Goal: Information Seeking & Learning: Find specific page/section

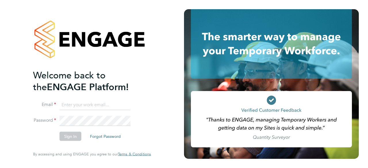
type input "midoffice@randstadcpe.com"
click at [90, 115] on li "Email midoffice@randstadcpe.com" at bounding box center [89, 108] width 112 height 16
click at [71, 135] on button "Sign In" at bounding box center [71, 136] width 22 height 9
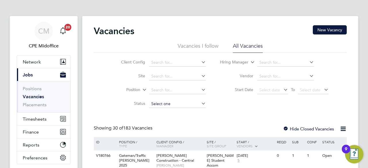
click at [156, 105] on input at bounding box center [177, 104] width 57 height 8
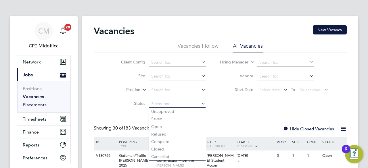
click at [36, 102] on link "Placements" at bounding box center [35, 104] width 24 height 5
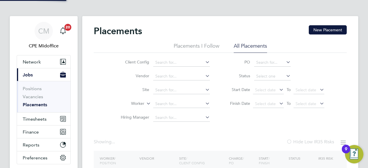
click at [253, 48] on li "All Placements" at bounding box center [250, 48] width 33 height 10
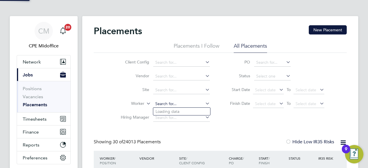
click at [163, 106] on input at bounding box center [181, 104] width 57 height 8
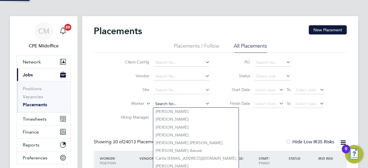
paste input "Biague"
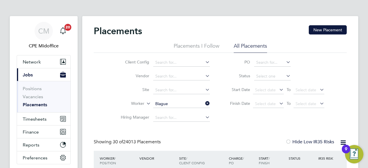
click at [166, 112] on b "Biague" at bounding box center [170, 111] width 13 height 5
type input "Beto Biague"
click at [204, 103] on icon at bounding box center [204, 103] width 0 height 8
click at [185, 104] on input at bounding box center [181, 104] width 57 height 8
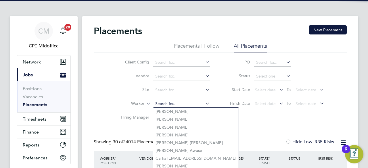
paste input "Aniagoh"
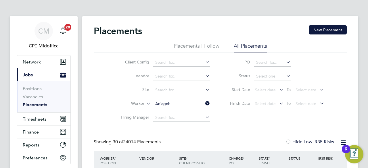
click at [182, 108] on li "Ifeanyi Aniagoh" at bounding box center [181, 112] width 57 height 8
type input "Ifeanyi Aniagoh"
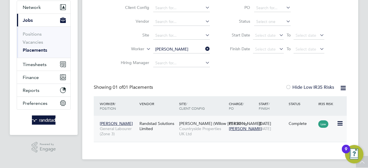
click at [158, 122] on div "Randstad Solutions Limited" at bounding box center [158, 126] width 40 height 16
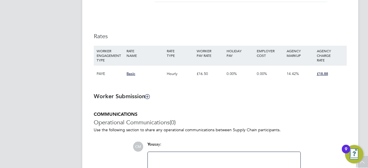
scroll to position [372, 0]
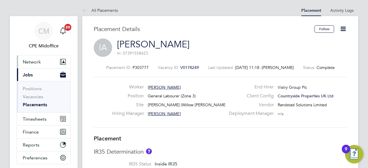
click at [37, 63] on span "Network" at bounding box center [32, 61] width 18 height 5
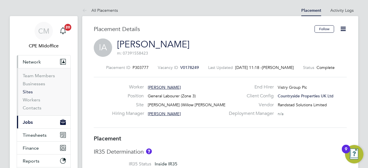
click at [27, 92] on link "Sites" at bounding box center [28, 91] width 10 height 5
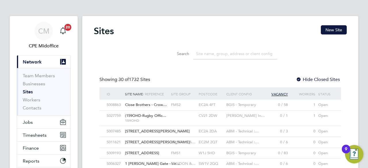
click at [203, 56] on input at bounding box center [235, 53] width 84 height 11
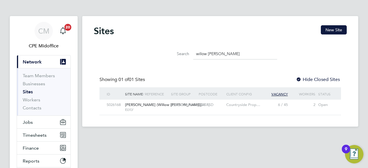
type input "willow woods"
click at [143, 107] on div "Ely (Willow Woods) ELYLY" at bounding box center [147, 107] width 46 height 15
click at [31, 120] on span "Jobs" at bounding box center [28, 122] width 10 height 5
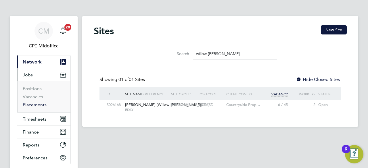
click at [41, 104] on link "Placements" at bounding box center [35, 104] width 24 height 5
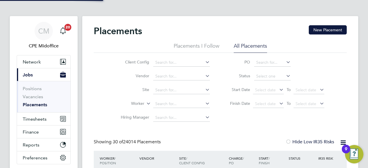
scroll to position [22, 50]
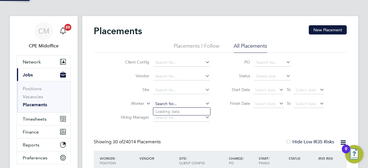
click at [181, 104] on input at bounding box center [181, 104] width 57 height 8
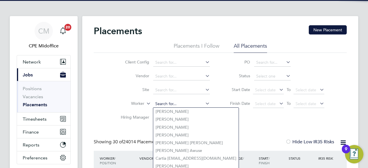
paste input "Fening"
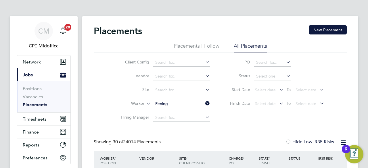
click at [177, 111] on li "Samuel Kofi Fening" at bounding box center [181, 112] width 57 height 8
type input "Samuel Kofi Fening"
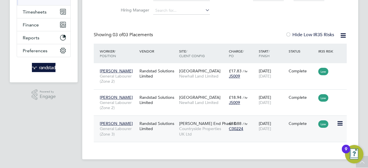
click at [156, 125] on div "Randstad Solutions Limited" at bounding box center [158, 126] width 40 height 16
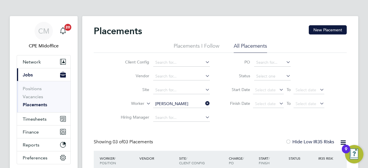
click at [204, 105] on icon at bounding box center [204, 103] width 0 height 8
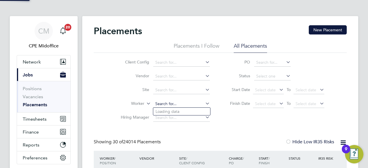
click at [168, 103] on input at bounding box center [181, 104] width 57 height 8
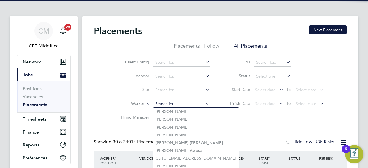
paste input "Ngondoma"
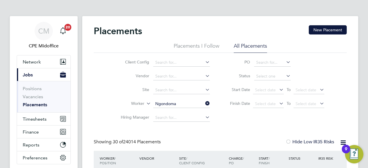
click at [189, 113] on b "Ngondoma" at bounding box center [200, 111] width 22 height 5
type input "Gerald Ngondoma"
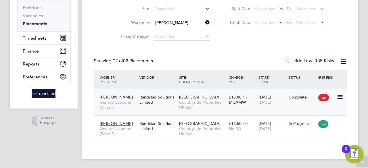
click at [153, 96] on div "Randstad Solutions Limited" at bounding box center [158, 100] width 40 height 16
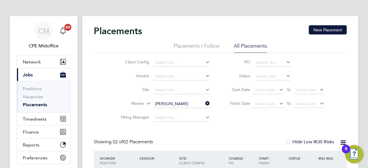
click at [204, 102] on icon at bounding box center [204, 103] width 0 height 8
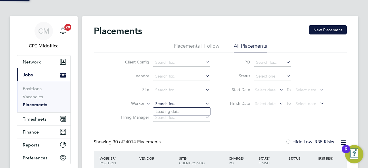
click at [177, 104] on input at bounding box center [181, 104] width 57 height 8
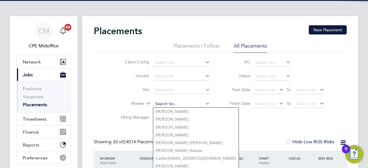
paste input "Mukwelle"
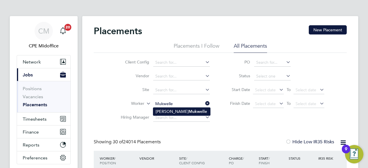
type input "Mukwelle"
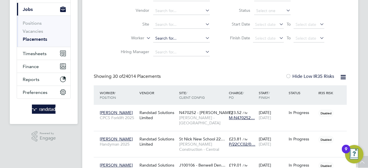
click at [183, 38] on input at bounding box center [181, 39] width 57 height 8
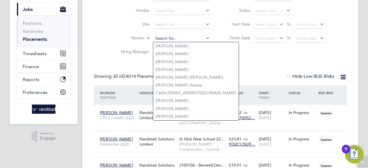
paste input "Mukwelle"
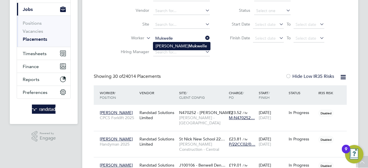
type input "Mukwelle"
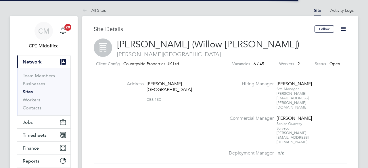
scroll to position [10, 54]
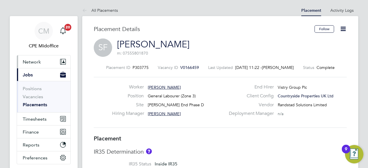
click at [36, 66] on button "Network" at bounding box center [43, 61] width 53 height 13
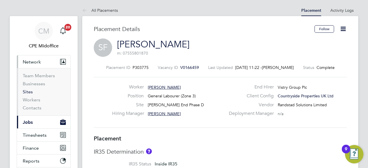
click at [30, 91] on link "Sites" at bounding box center [28, 91] width 10 height 5
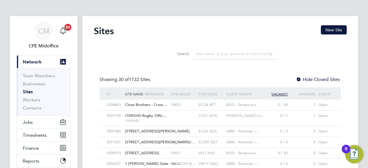
click at [215, 56] on input at bounding box center [235, 53] width 84 height 11
paste input "[PERSON_NAME] End Phase D"
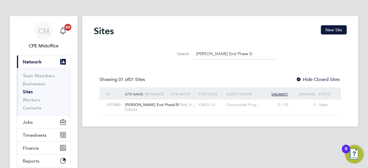
type input "[PERSON_NAME] End Phase D"
click at [146, 106] on span "[PERSON_NAME] End Phase D" at bounding box center [151, 104] width 53 height 5
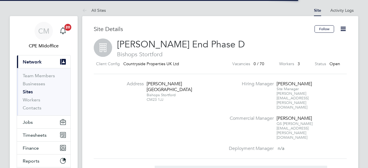
scroll to position [10, 54]
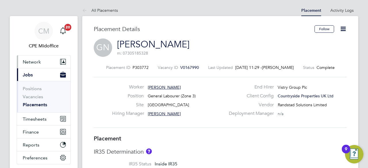
click at [36, 66] on button "Network" at bounding box center [43, 61] width 53 height 13
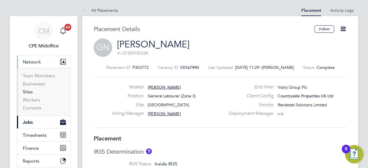
click at [32, 93] on link "Sites" at bounding box center [28, 91] width 10 height 5
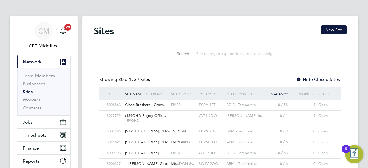
click at [205, 54] on input at bounding box center [235, 53] width 84 height 11
paste input "BOVIS SWANSLEY"
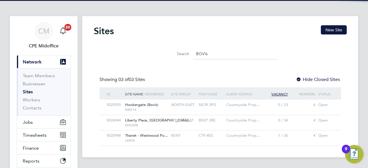
type input "BOVIs"
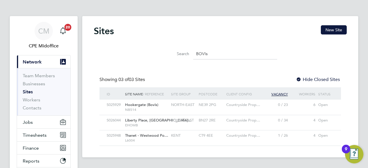
drag, startPoint x: 357, startPoint y: 99, endPoint x: 188, endPoint y: 49, distance: 176.4
click at [188, 49] on div "Search BOVIs" at bounding box center [220, 53] width 114 height 11
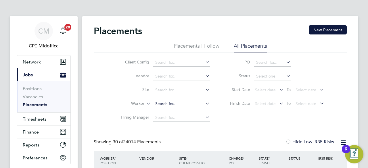
click at [175, 103] on input at bounding box center [181, 104] width 57 height 8
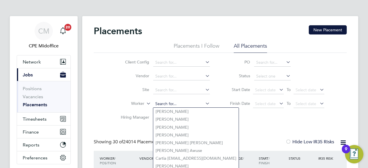
paste input "Mukwelle"
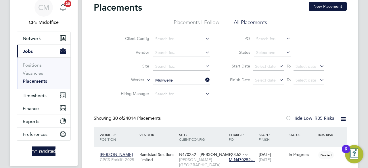
click at [189, 89] on b "Mukwelle" at bounding box center [198, 88] width 18 height 5
type input "Larry Mukwelle"
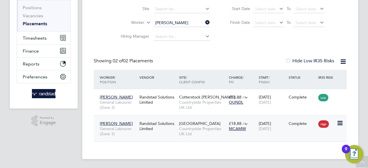
click at [150, 121] on div "Randstad Solutions Limited" at bounding box center [158, 126] width 40 height 16
click at [204, 21] on icon at bounding box center [204, 22] width 0 height 8
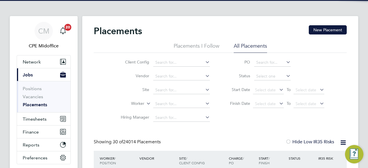
scroll to position [22, 50]
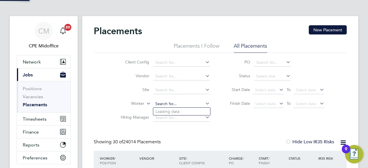
click at [166, 104] on input at bounding box center [181, 104] width 57 height 8
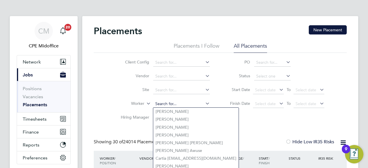
paste input "Middleton"
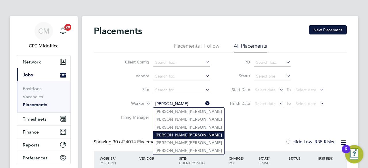
click at [189, 133] on b "Middleton" at bounding box center [205, 135] width 33 height 5
type input "Richard Middleton"
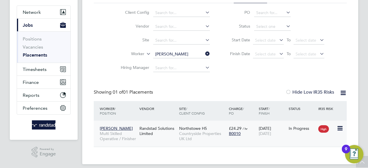
click at [158, 129] on div "Randstad Solutions Limited" at bounding box center [158, 131] width 40 height 16
click at [204, 55] on icon at bounding box center [204, 54] width 0 height 8
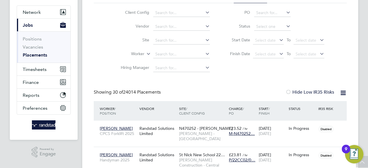
scroll to position [16, 40]
click at [166, 53] on input at bounding box center [181, 54] width 57 height 8
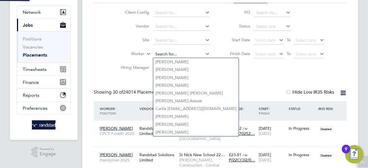
paste input "Milligan"
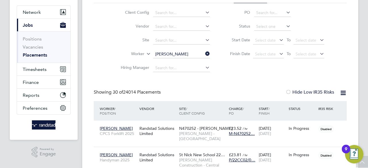
click at [189, 61] on b "Milligan" at bounding box center [205, 62] width 33 height 5
type input "[PERSON_NAME]"
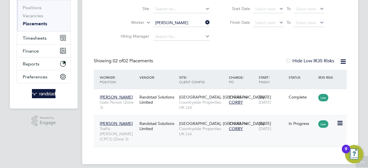
click at [148, 125] on div "Randstad Solutions Limited" at bounding box center [158, 126] width 40 height 16
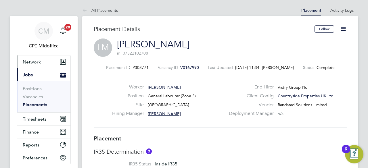
click at [37, 65] on button "Network" at bounding box center [43, 61] width 53 height 13
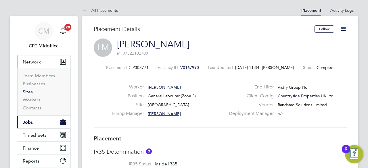
click at [31, 92] on link "Sites" at bounding box center [28, 91] width 10 height 5
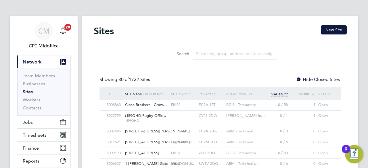
click at [216, 54] on input at bounding box center [235, 53] width 84 height 11
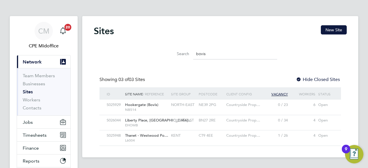
type input "bovis"
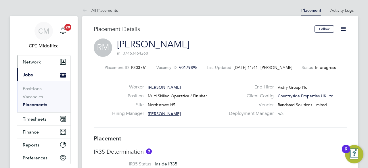
click at [40, 59] on button "Network" at bounding box center [43, 61] width 53 height 13
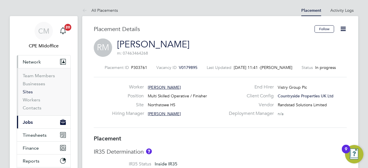
click at [30, 91] on link "Sites" at bounding box center [28, 91] width 10 height 5
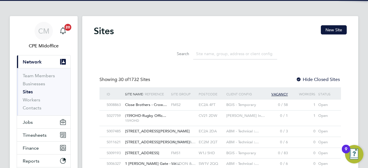
scroll to position [11, 28]
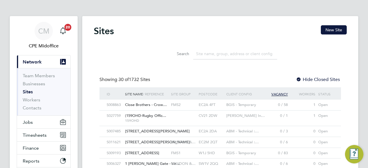
click at [214, 55] on input at bounding box center [235, 53] width 84 height 11
paste input "Northstowe"
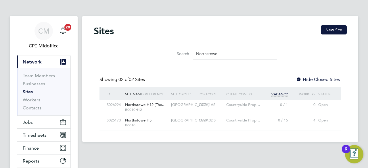
type input "Northstowe"
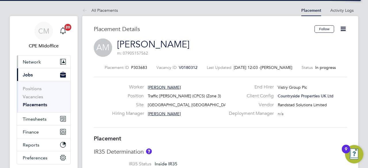
click at [45, 64] on button "Network" at bounding box center [43, 61] width 53 height 13
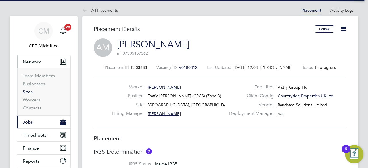
click at [27, 92] on link "Sites" at bounding box center [28, 91] width 10 height 5
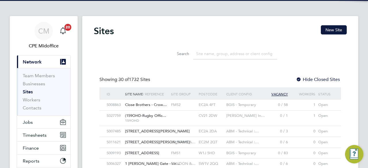
scroll to position [11, 28]
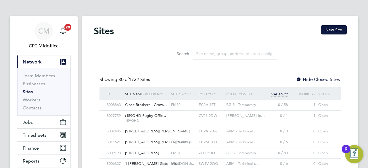
click at [208, 51] on input at bounding box center [235, 53] width 84 height 11
paste input "[GEOGRAPHIC_DATA]"
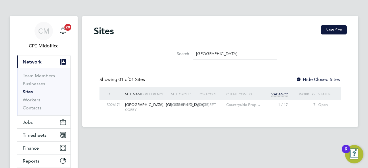
type input "[GEOGRAPHIC_DATA]"
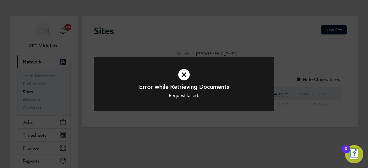
click at [185, 77] on icon at bounding box center [184, 75] width 150 height 22
